Goal: Task Accomplishment & Management: Complete application form

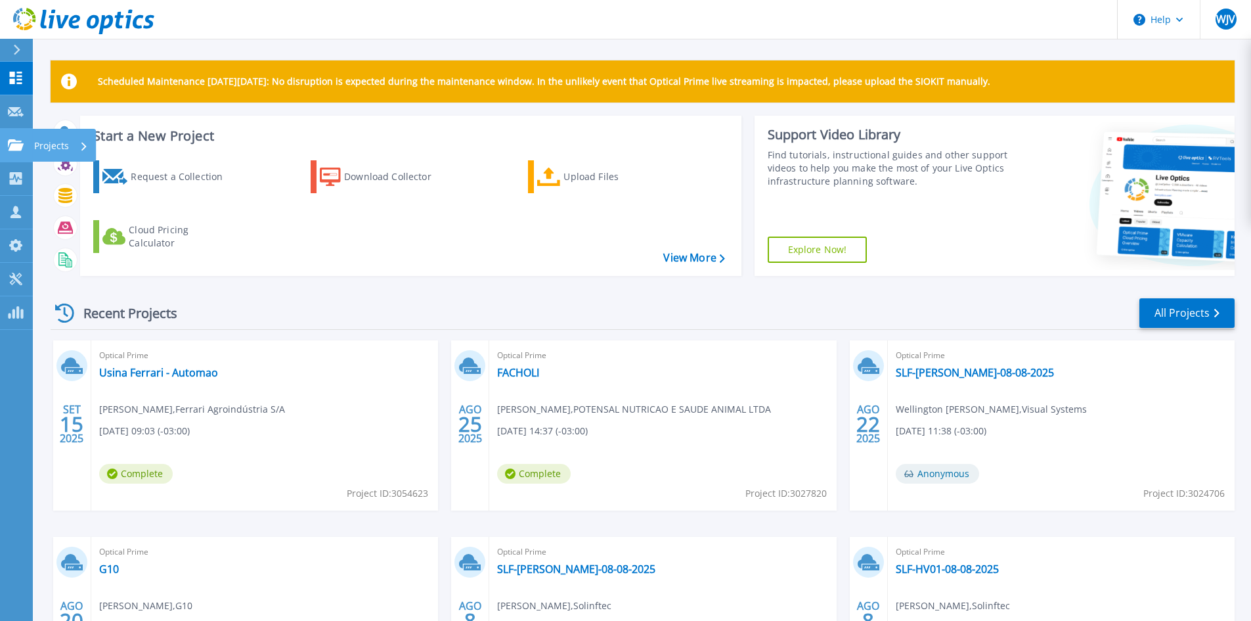
click at [54, 147] on p "Projects" at bounding box center [51, 146] width 35 height 34
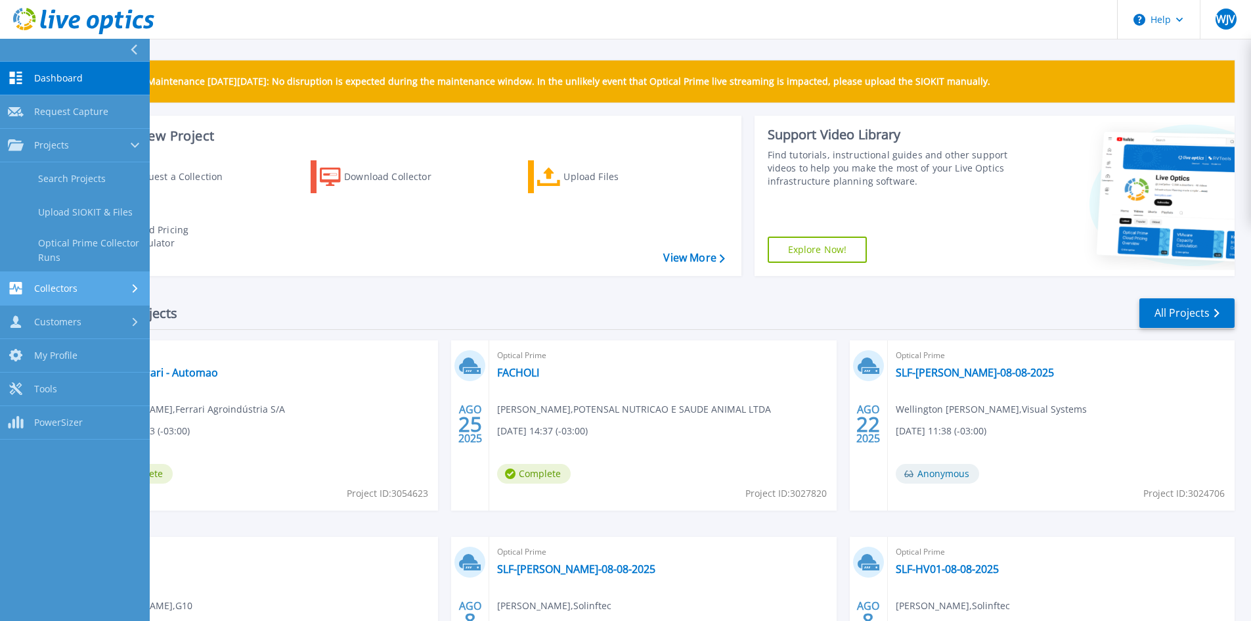
click at [81, 298] on link "Collectors Collectors" at bounding box center [75, 288] width 150 height 33
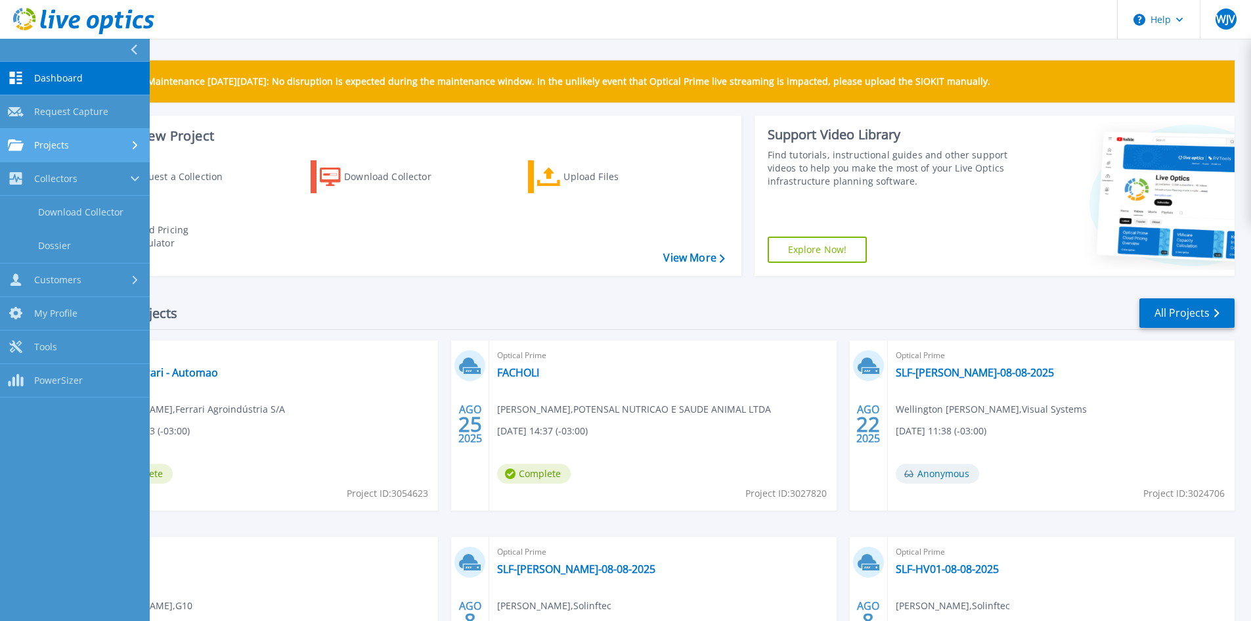
click at [93, 135] on link "Projects Projects" at bounding box center [75, 145] width 150 height 33
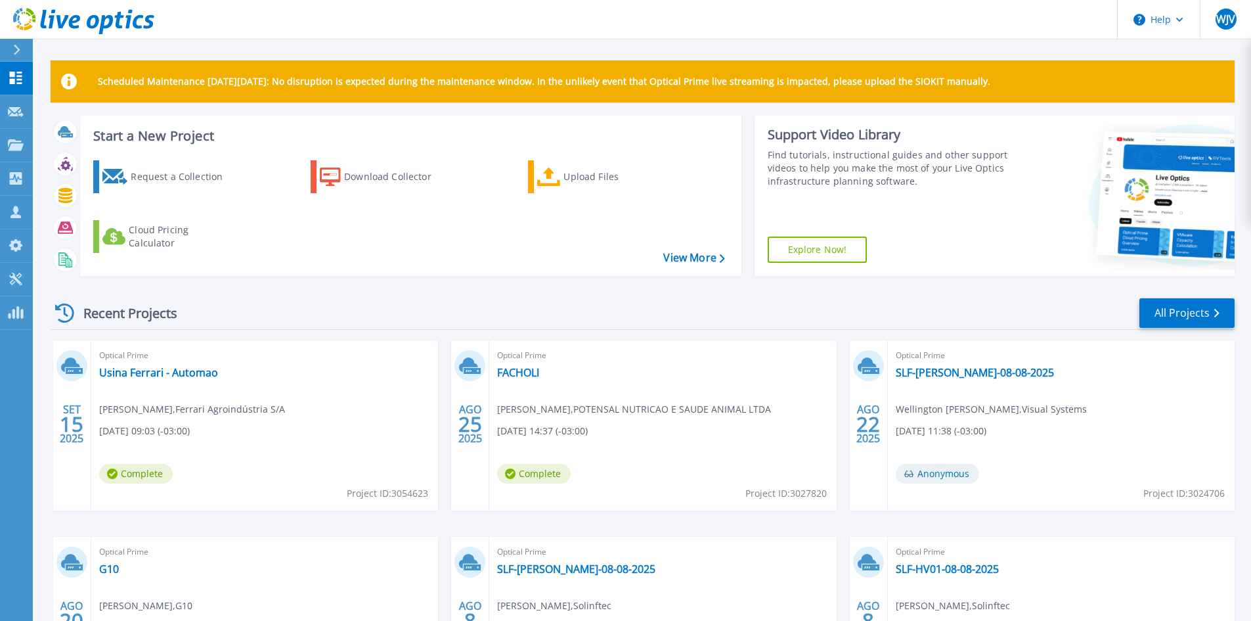
click at [340, 280] on div "Start a New Project Request a Collection Download Collector Upload Files Cloud …" at bounding box center [643, 201] width 1184 height 171
click at [18, 40] on div at bounding box center [22, 50] width 21 height 22
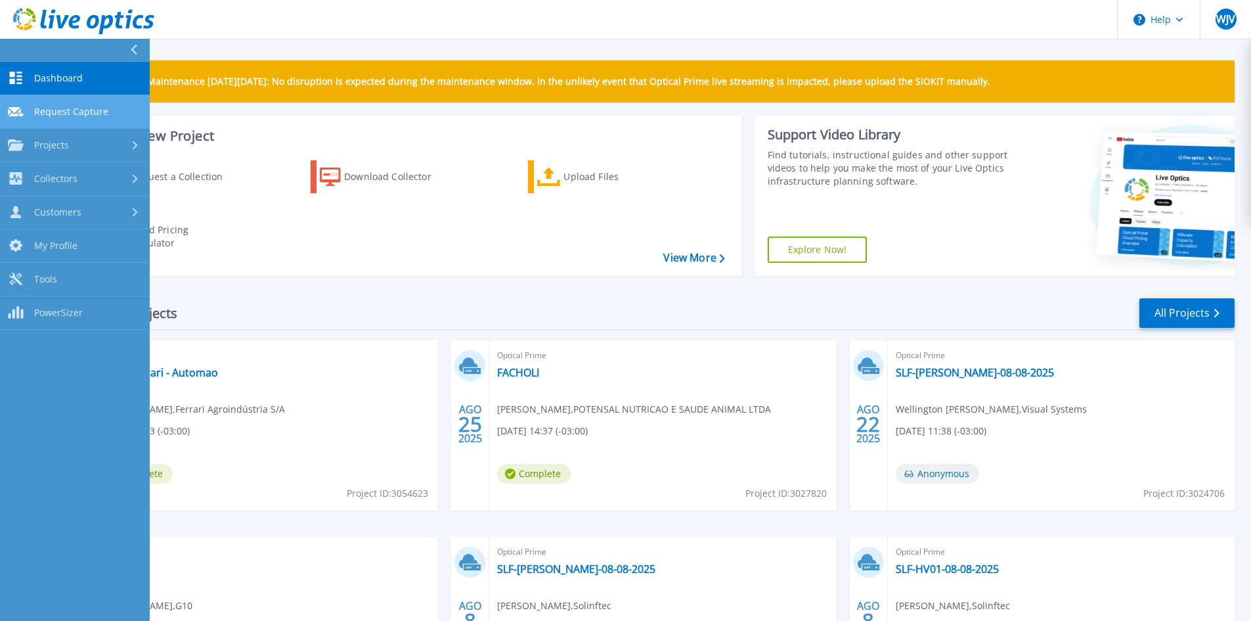
click at [95, 110] on span "Request Capture" at bounding box center [71, 112] width 74 height 12
click at [89, 112] on span "Request Capture" at bounding box center [71, 112] width 74 height 12
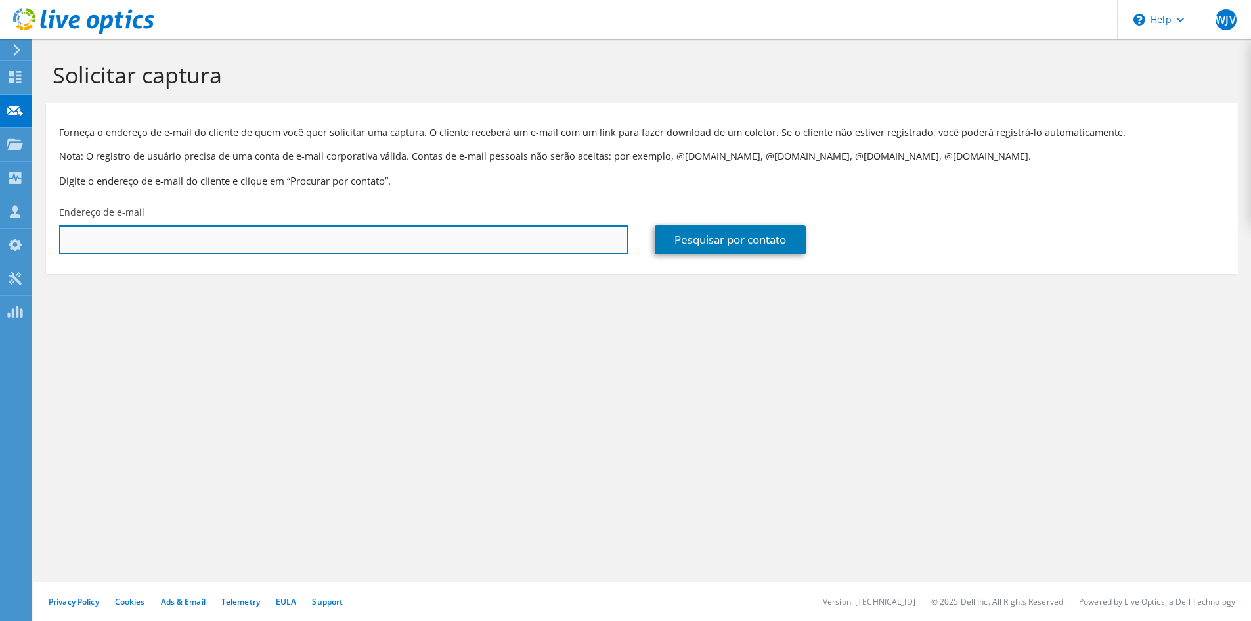
click at [217, 238] on input "text" at bounding box center [343, 239] width 569 height 29
paste input "[PERSON_NAME][EMAIL_ADDRESS][DOMAIN_NAME]"
type input "[PERSON_NAME][EMAIL_ADDRESS][DOMAIN_NAME]"
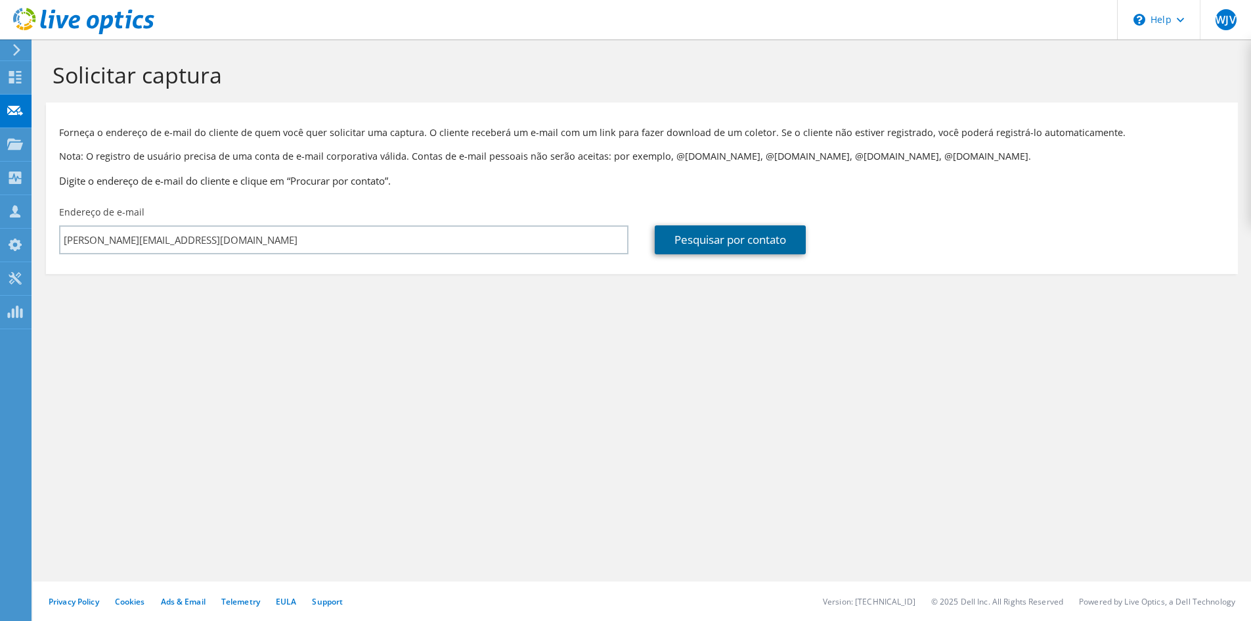
click at [691, 242] on link "Pesquisar por contato" at bounding box center [730, 239] width 151 height 29
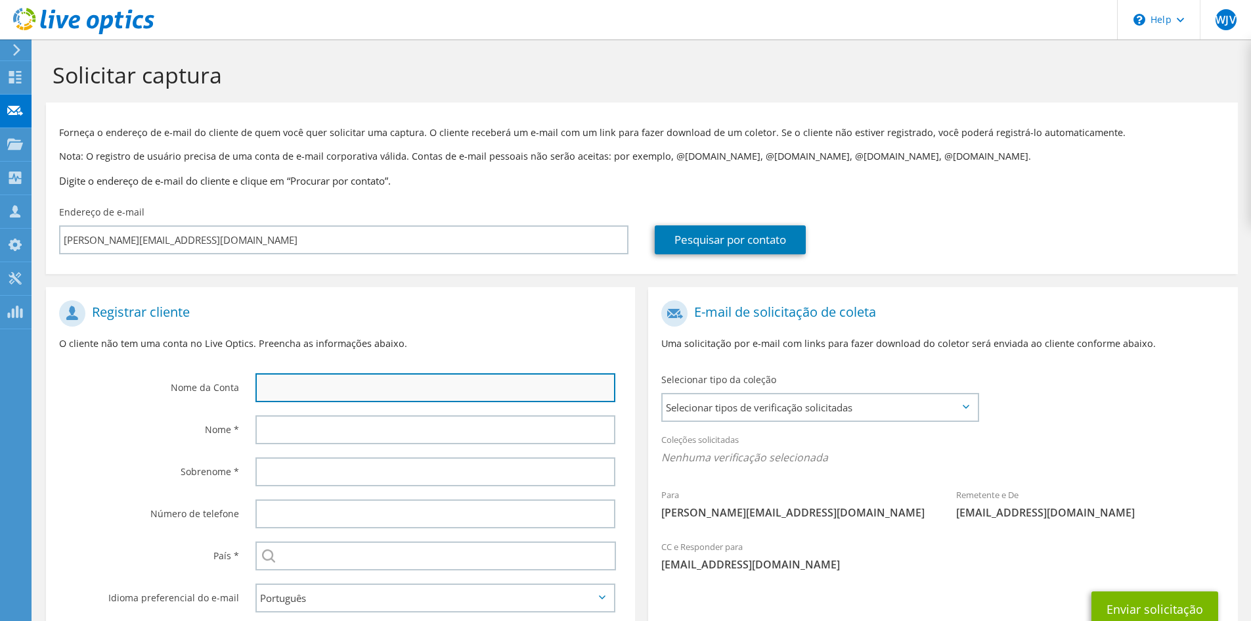
click at [455, 379] on input "text" at bounding box center [435, 387] width 360 height 29
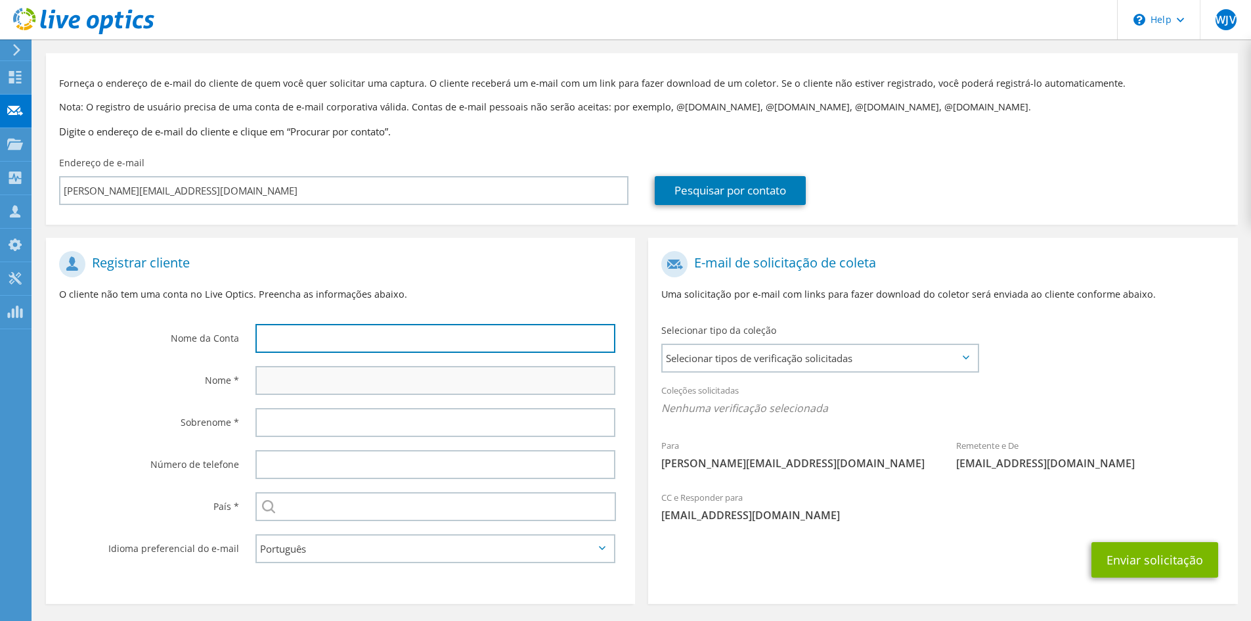
scroll to position [98, 0]
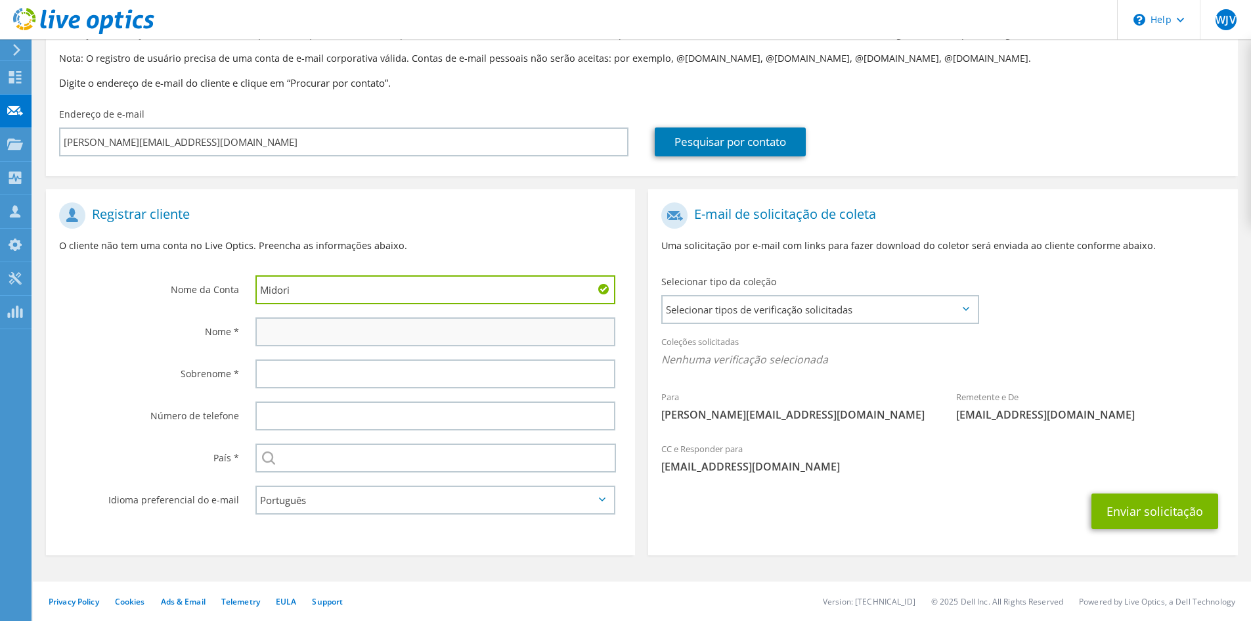
type input "Midori"
click at [412, 337] on input "text" at bounding box center [435, 331] width 360 height 29
type input "[PERSON_NAME]"
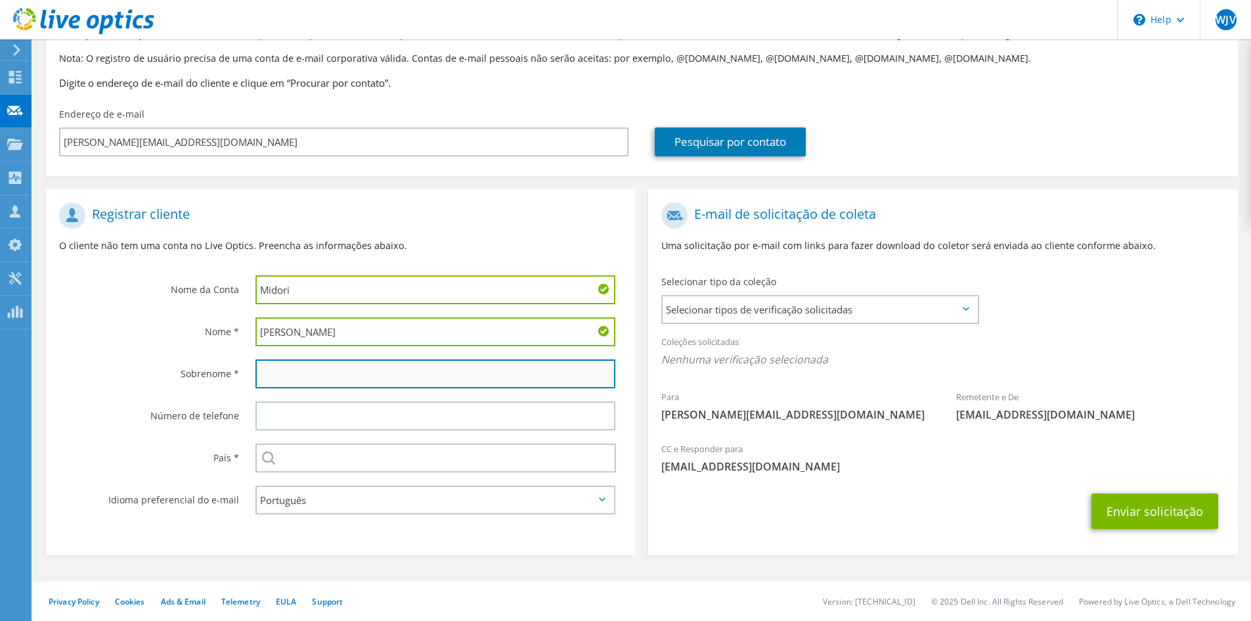
click at [385, 382] on input "text" at bounding box center [435, 373] width 360 height 29
type input "[PERSON_NAME]"
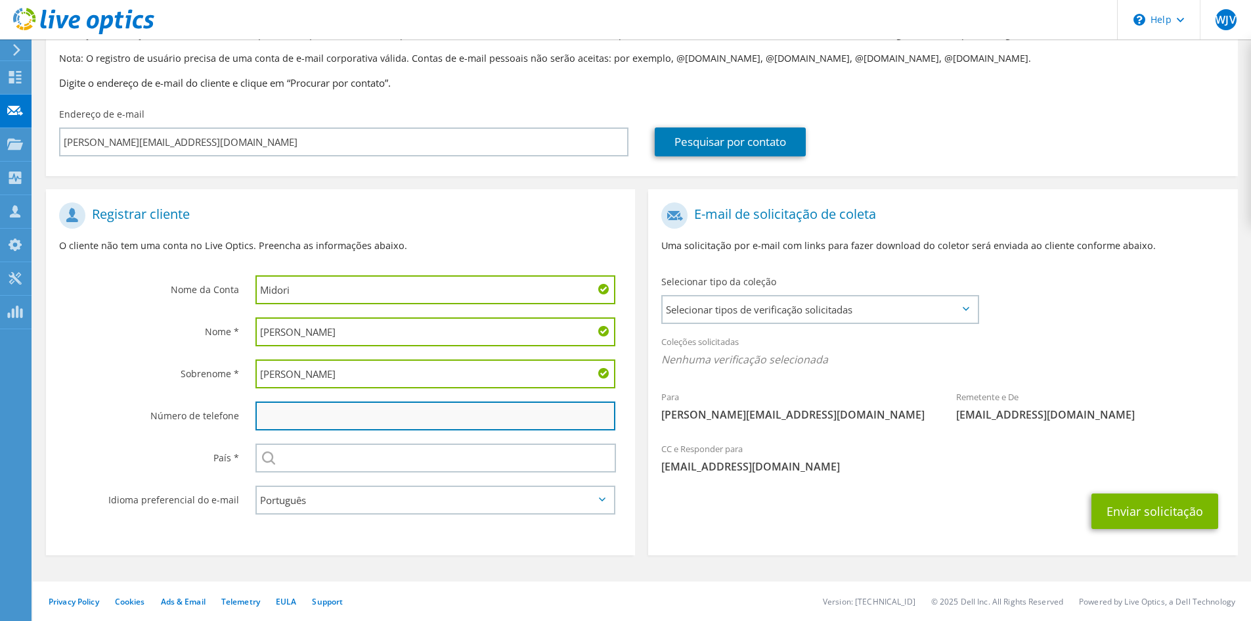
click at [353, 420] on input "text" at bounding box center [435, 415] width 360 height 29
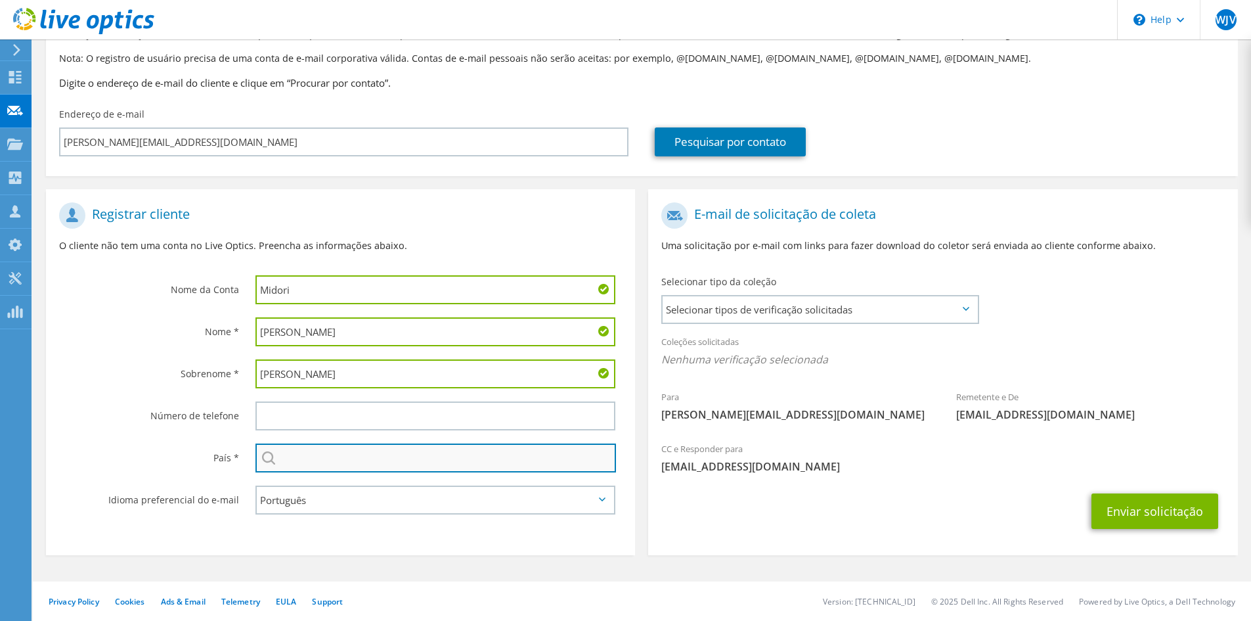
click at [295, 453] on input "text" at bounding box center [435, 457] width 360 height 29
type input "Brasil"
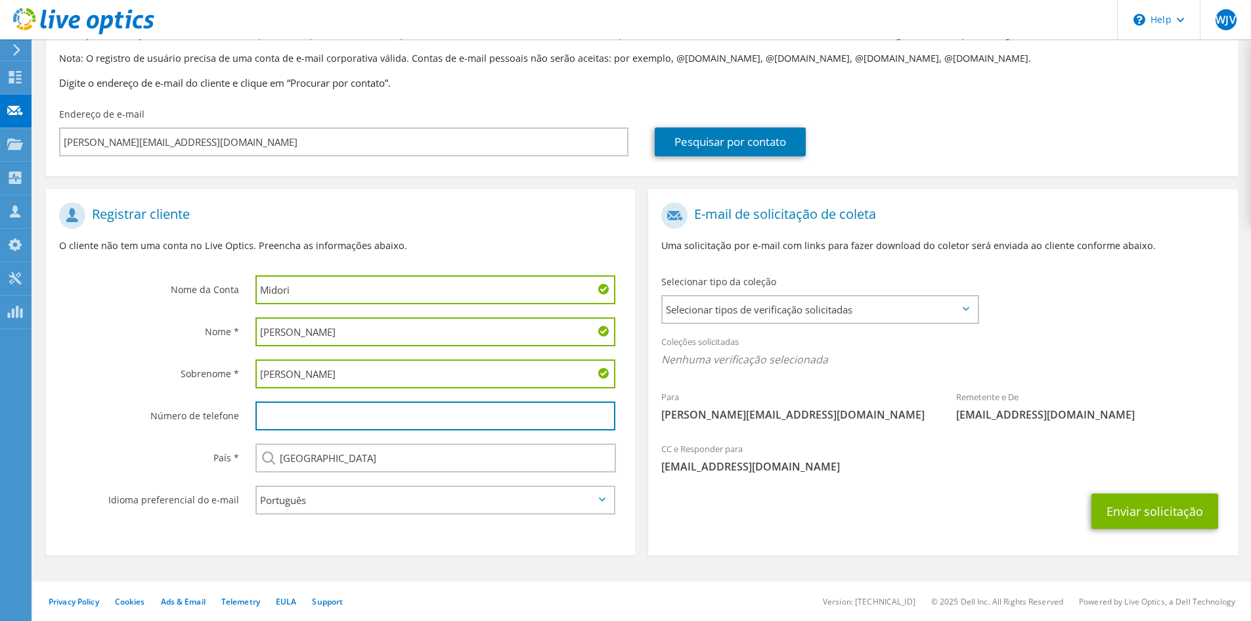
type input "18997680808"
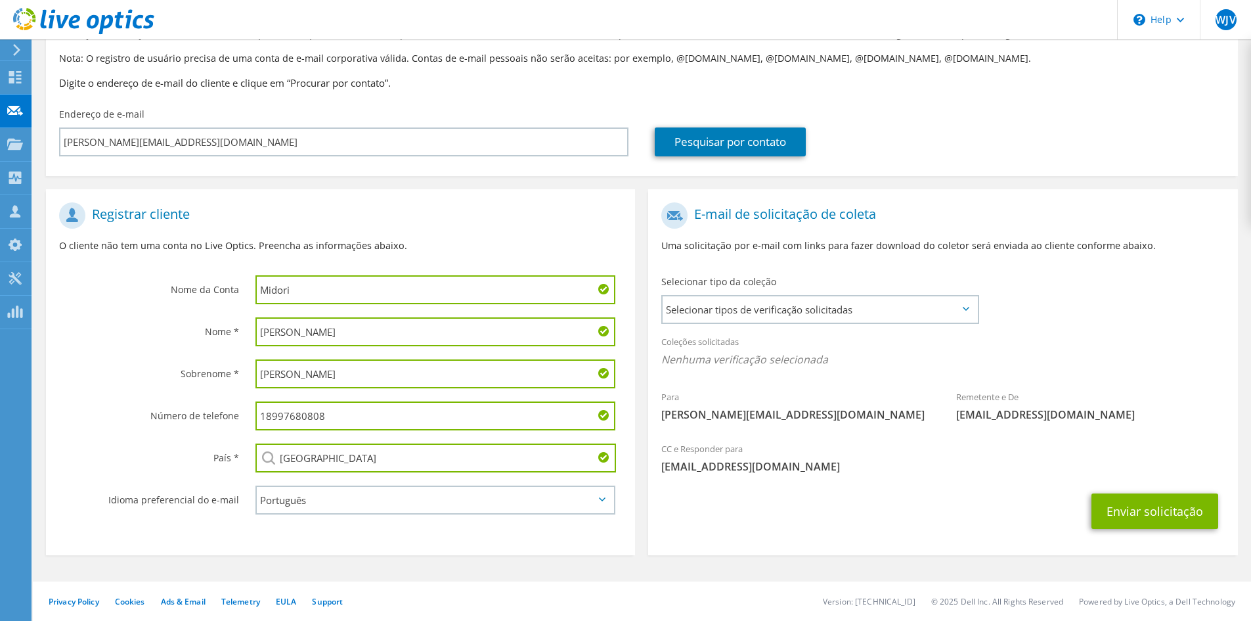
drag, startPoint x: 271, startPoint y: 417, endPoint x: 237, endPoint y: 417, distance: 33.5
click at [237, 417] on div "Número de telefone 18997680808" at bounding box center [340, 416] width 589 height 42
click at [835, 316] on span "Selecionar tipos de verificação solicitadas" at bounding box center [820, 309] width 315 height 26
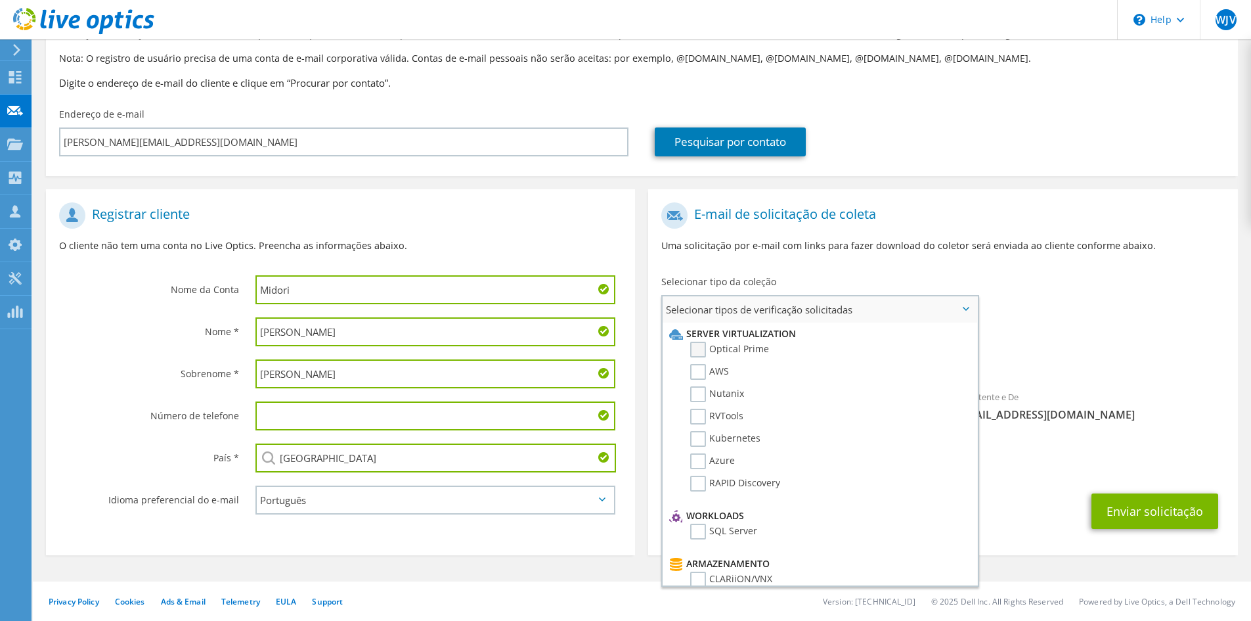
click at [723, 348] on label "Optical Prime" at bounding box center [729, 349] width 79 height 16
click at [0, 0] on input "Optical Prime" at bounding box center [0, 0] width 0 height 0
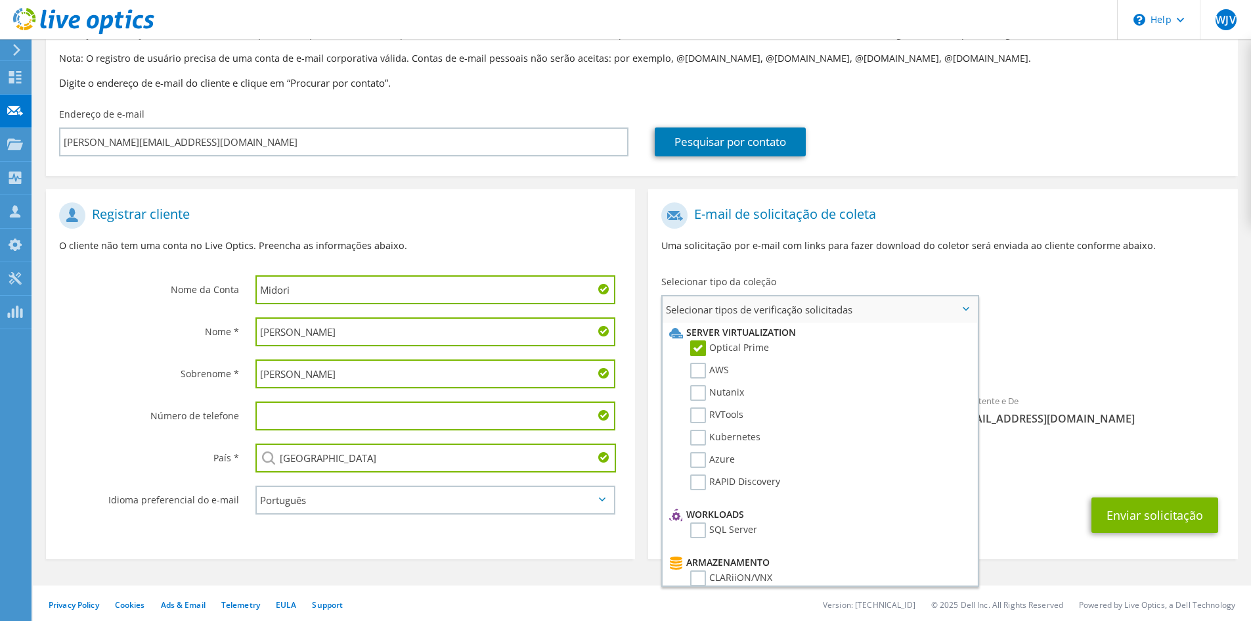
scroll to position [0, 0]
click at [973, 309] on span "Selecionar tipos de verificação solicitadas" at bounding box center [820, 309] width 315 height 26
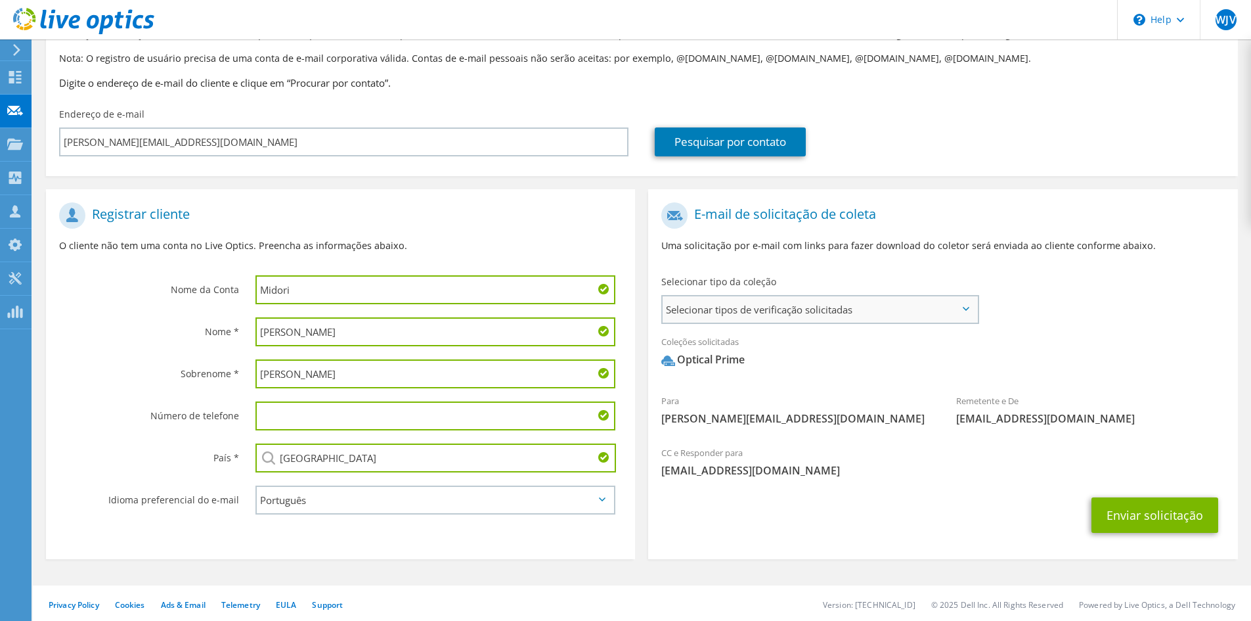
click at [956, 309] on span "Selecionar tipos de verificação solicitadas" at bounding box center [820, 309] width 315 height 26
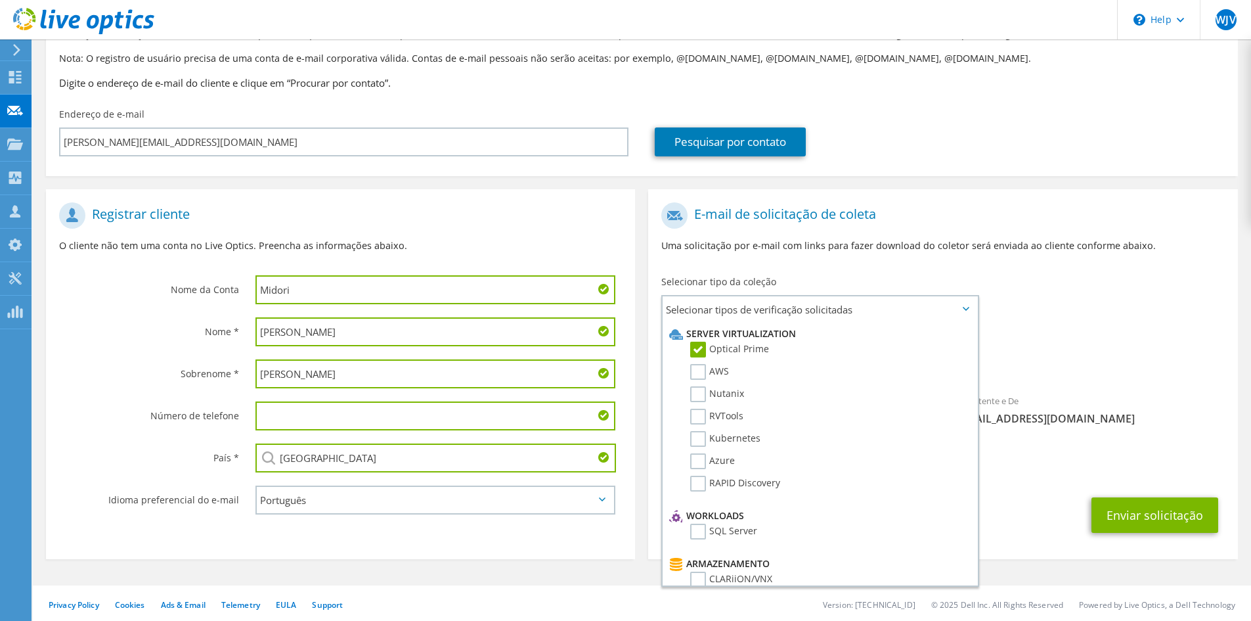
click at [1100, 341] on div "Coleções solicitadas Nenhuma verificação selecionada Optical Prime" at bounding box center [942, 354] width 589 height 53
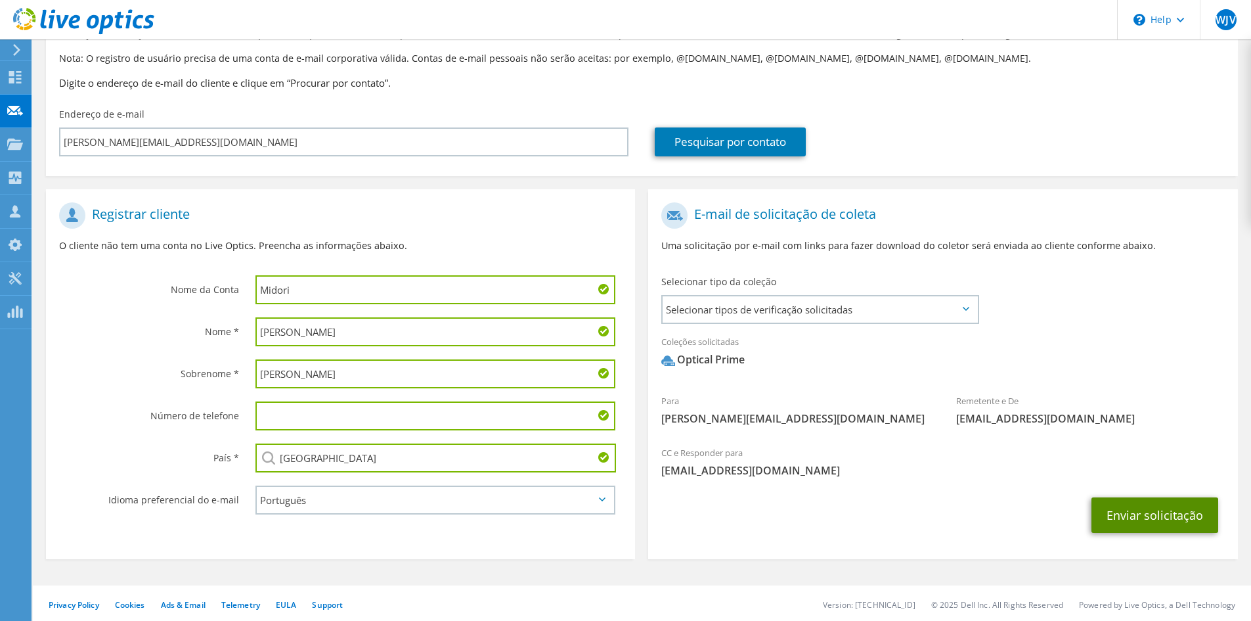
click at [1127, 517] on button "Enviar solicitação" at bounding box center [1154, 514] width 127 height 35
